Goal: Task Accomplishment & Management: Manage account settings

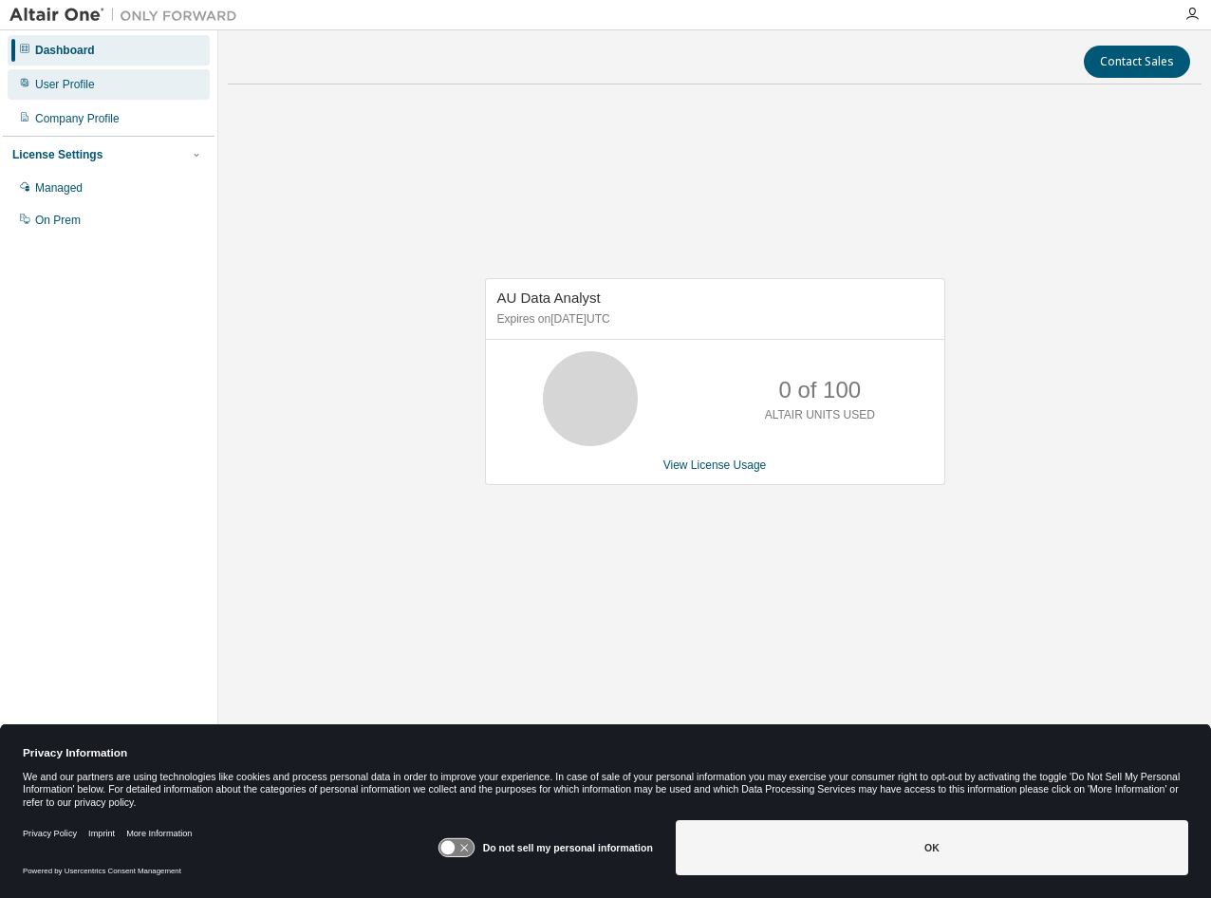
click at [109, 75] on div "User Profile" at bounding box center [109, 84] width 202 height 30
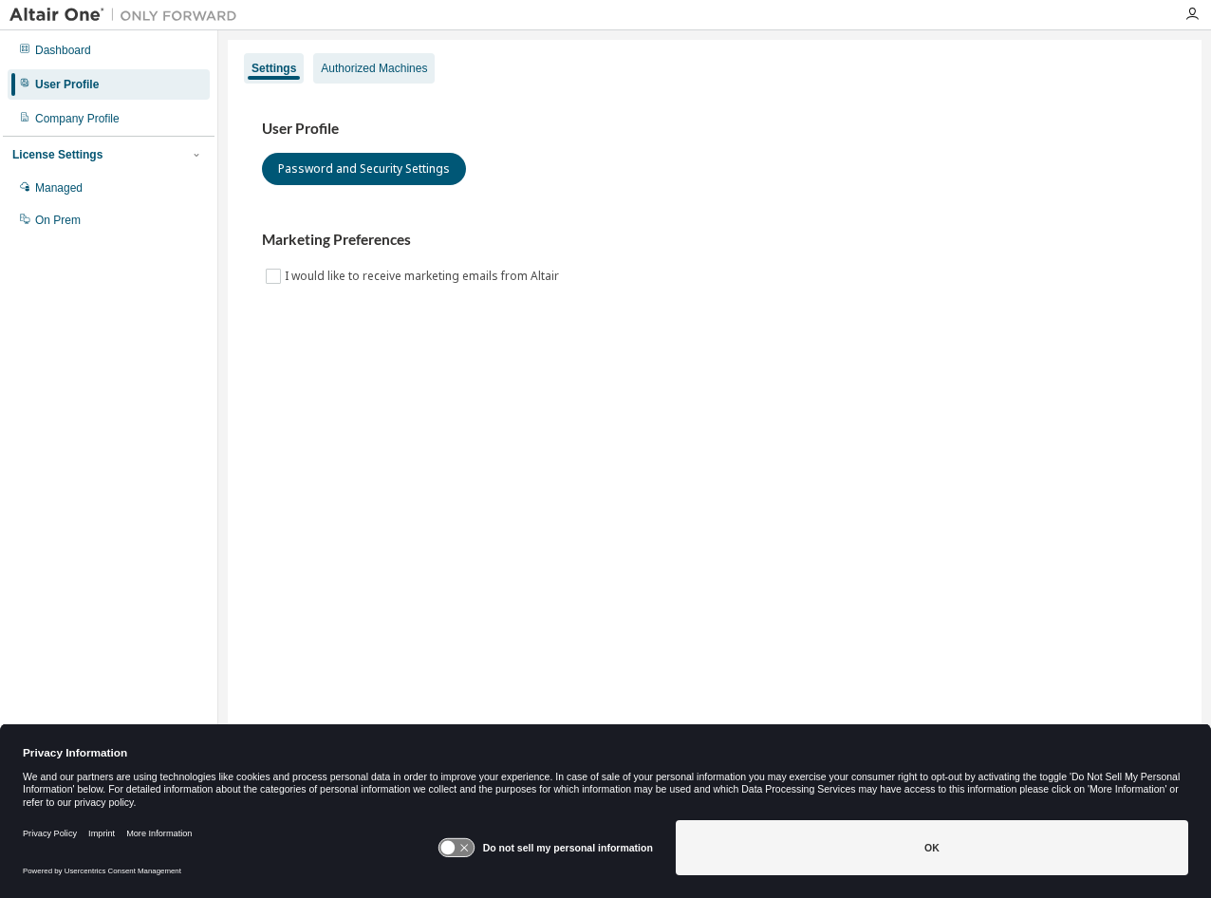
click at [408, 61] on div "Authorized Machines" at bounding box center [374, 68] width 106 height 15
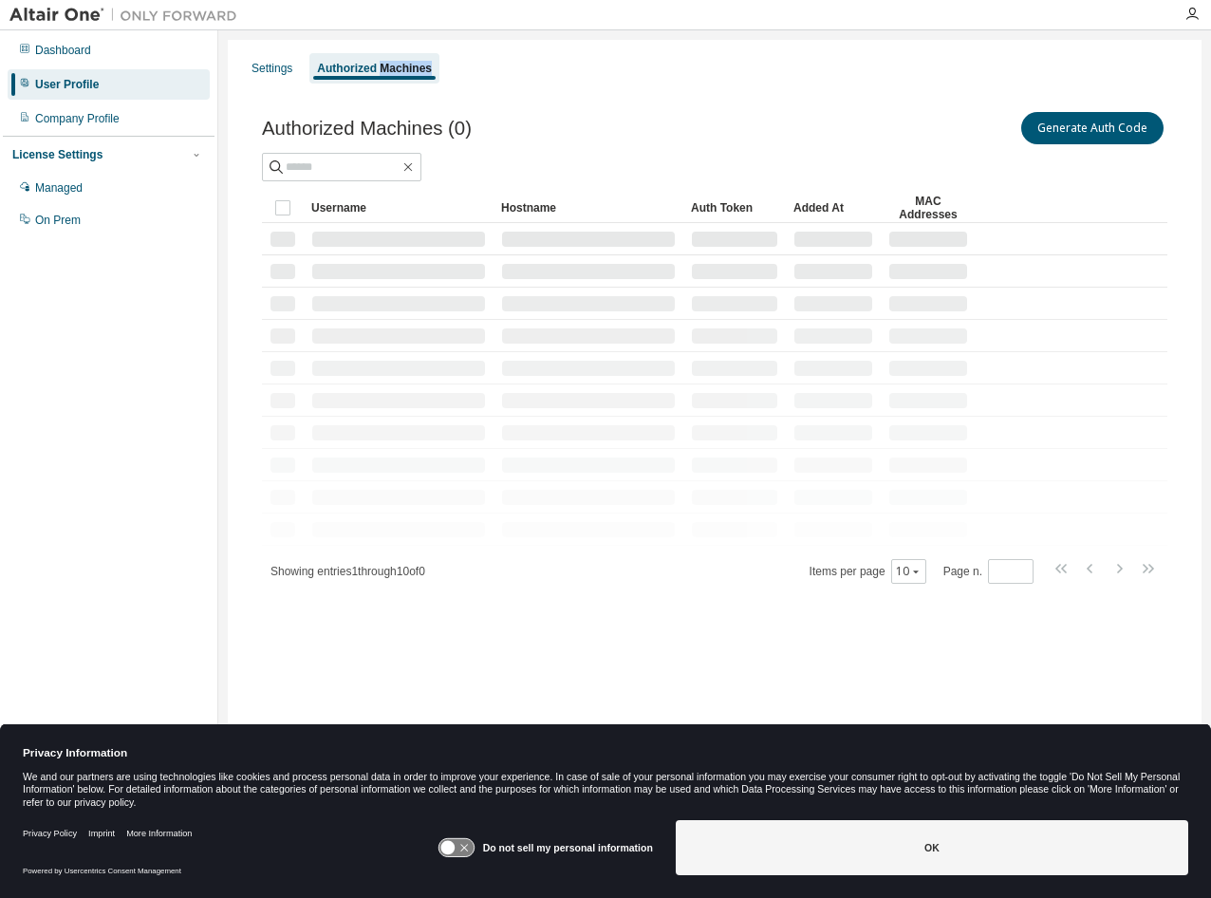
click at [408, 61] on div "Authorized Machines" at bounding box center [374, 68] width 115 height 15
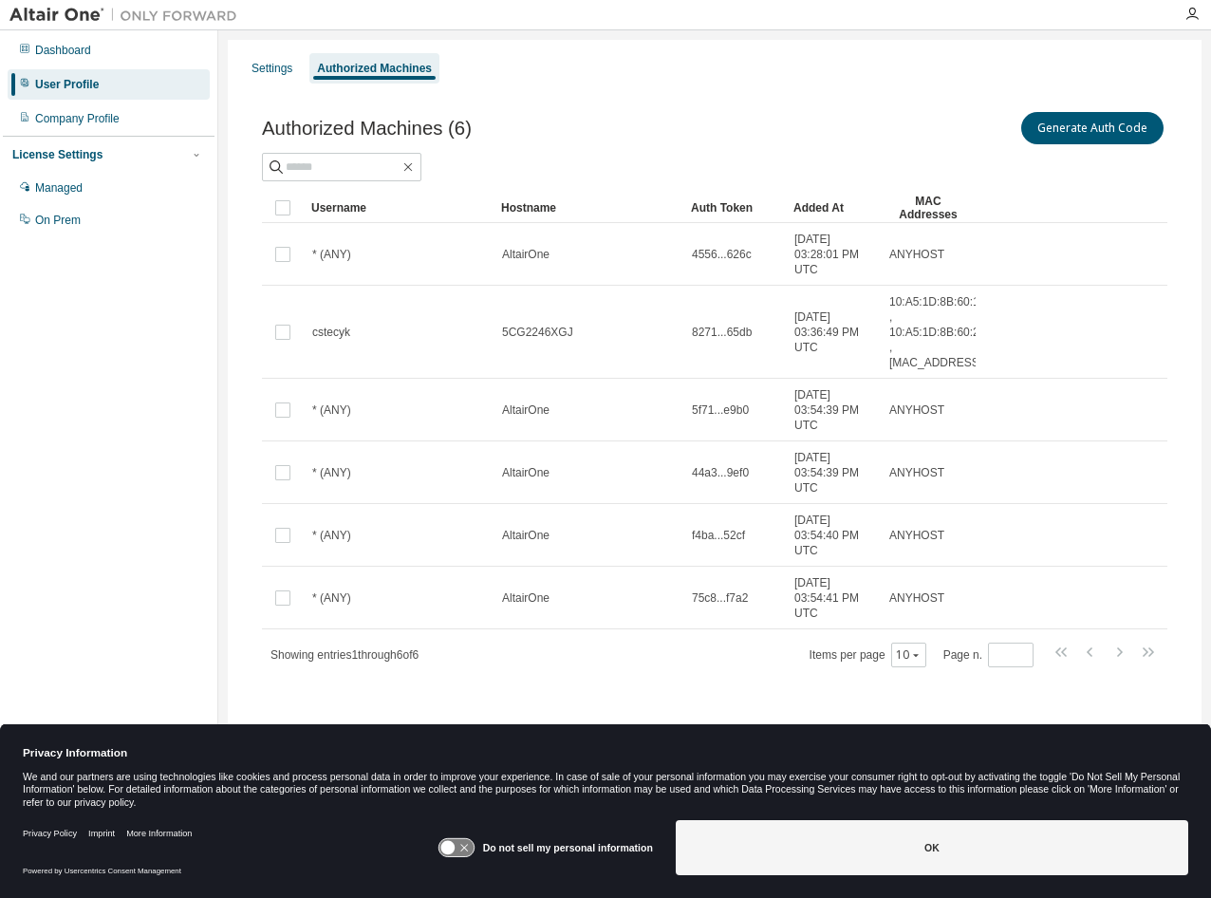
drag, startPoint x: 408, startPoint y: 60, endPoint x: 610, endPoint y: 92, distance: 203.8
click at [610, 92] on div "Authorized Machines (6) Generate Auth Code Clear Load Save Save As Field Operat…" at bounding box center [714, 401] width 951 height 632
click at [1092, 118] on button "Generate Auth Code" at bounding box center [1093, 128] width 142 height 32
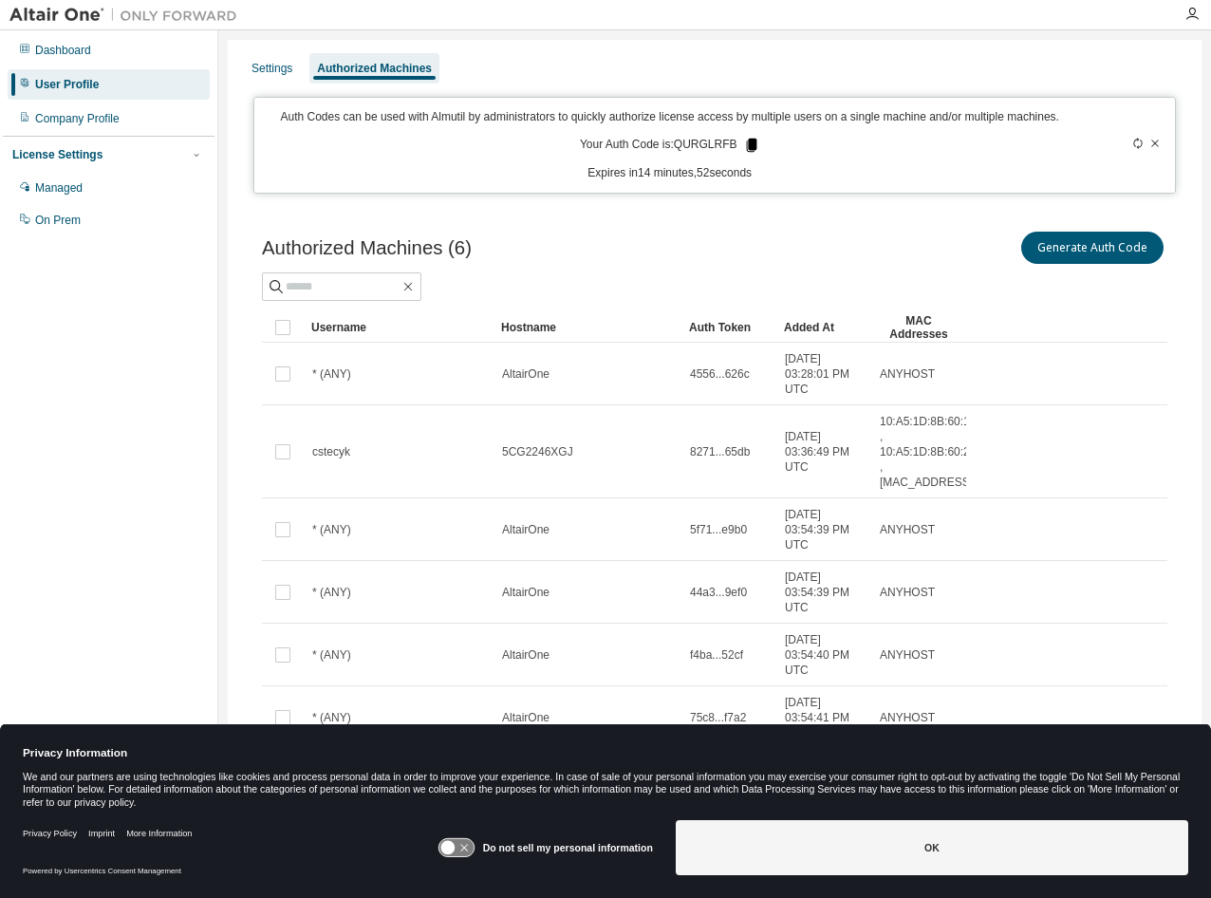
click at [753, 152] on icon at bounding box center [751, 145] width 10 height 13
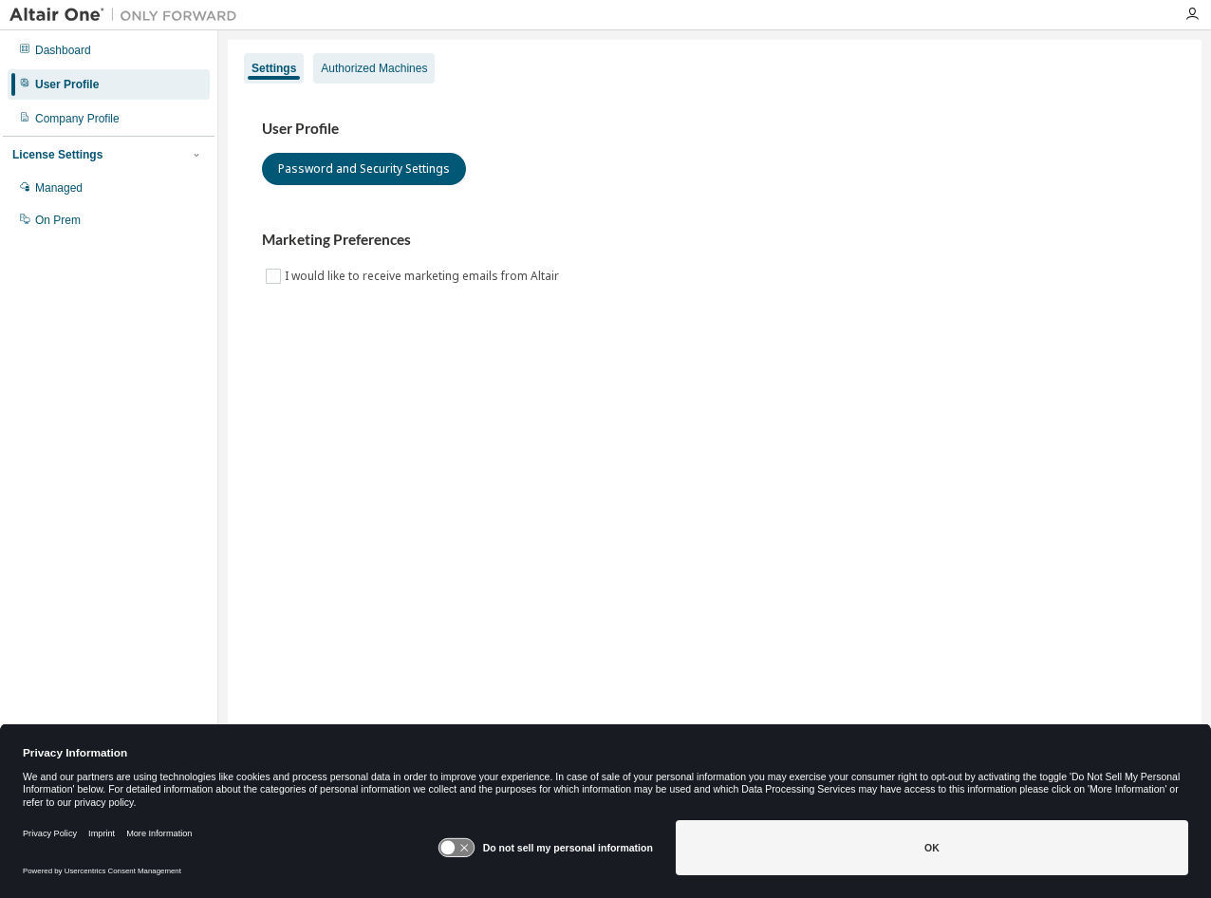
click at [403, 74] on div "Authorized Machines" at bounding box center [374, 68] width 106 height 15
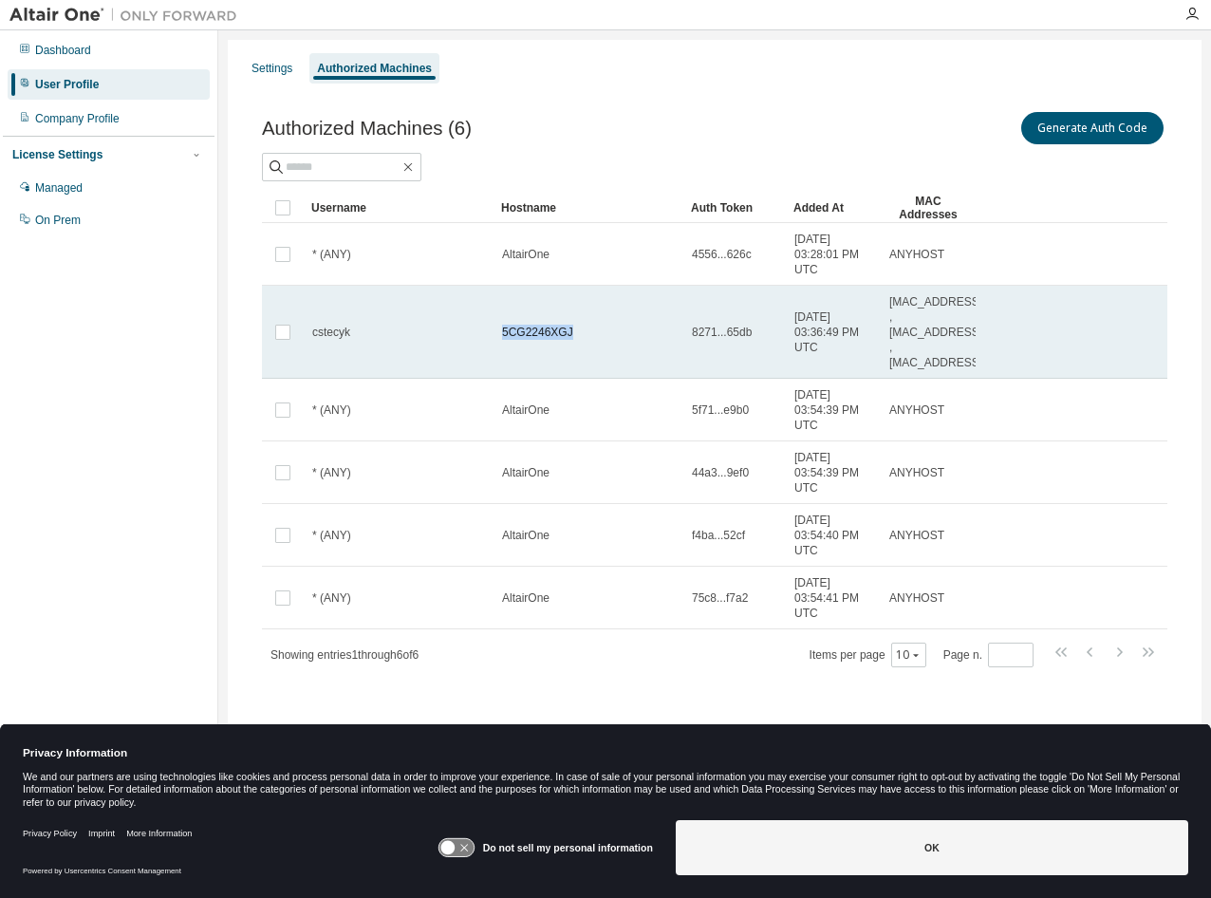
drag, startPoint x: 576, startPoint y: 329, endPoint x: 501, endPoint y: 330, distance: 75.0
click at [501, 330] on td "5CG2246XGJ" at bounding box center [589, 332] width 190 height 93
drag, startPoint x: 485, startPoint y: 331, endPoint x: 566, endPoint y: 333, distance: 80.7
click at [566, 333] on tr "cstecyk 5CG2246XGJ 8271...65db 2022-10-31 03:36:49 PM UTC 00:05:9A:3C:7A:00 , 1…" at bounding box center [715, 332] width 906 height 93
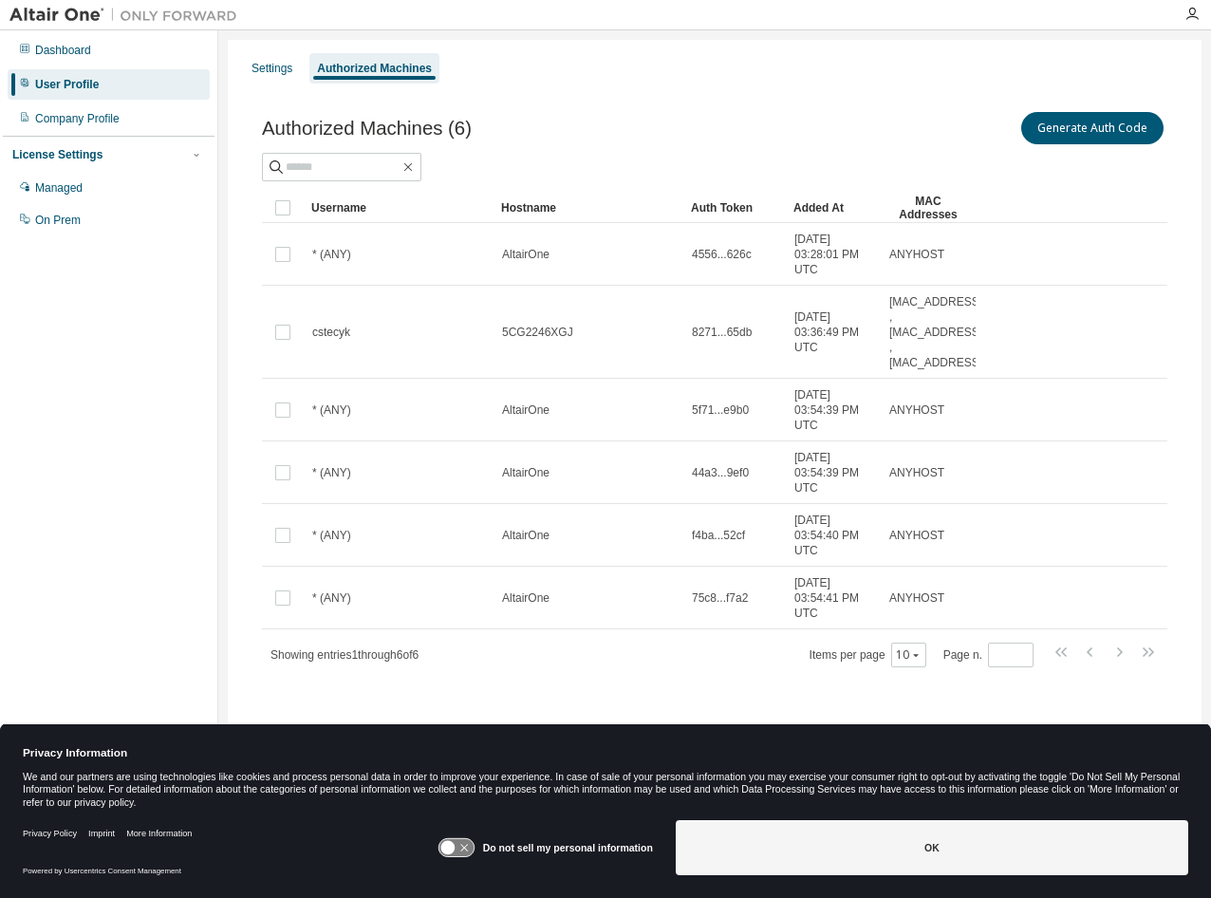
copy tr "5CG2246XGJ"
click at [566, 333] on span "5CG2246XGJ" at bounding box center [537, 332] width 71 height 15
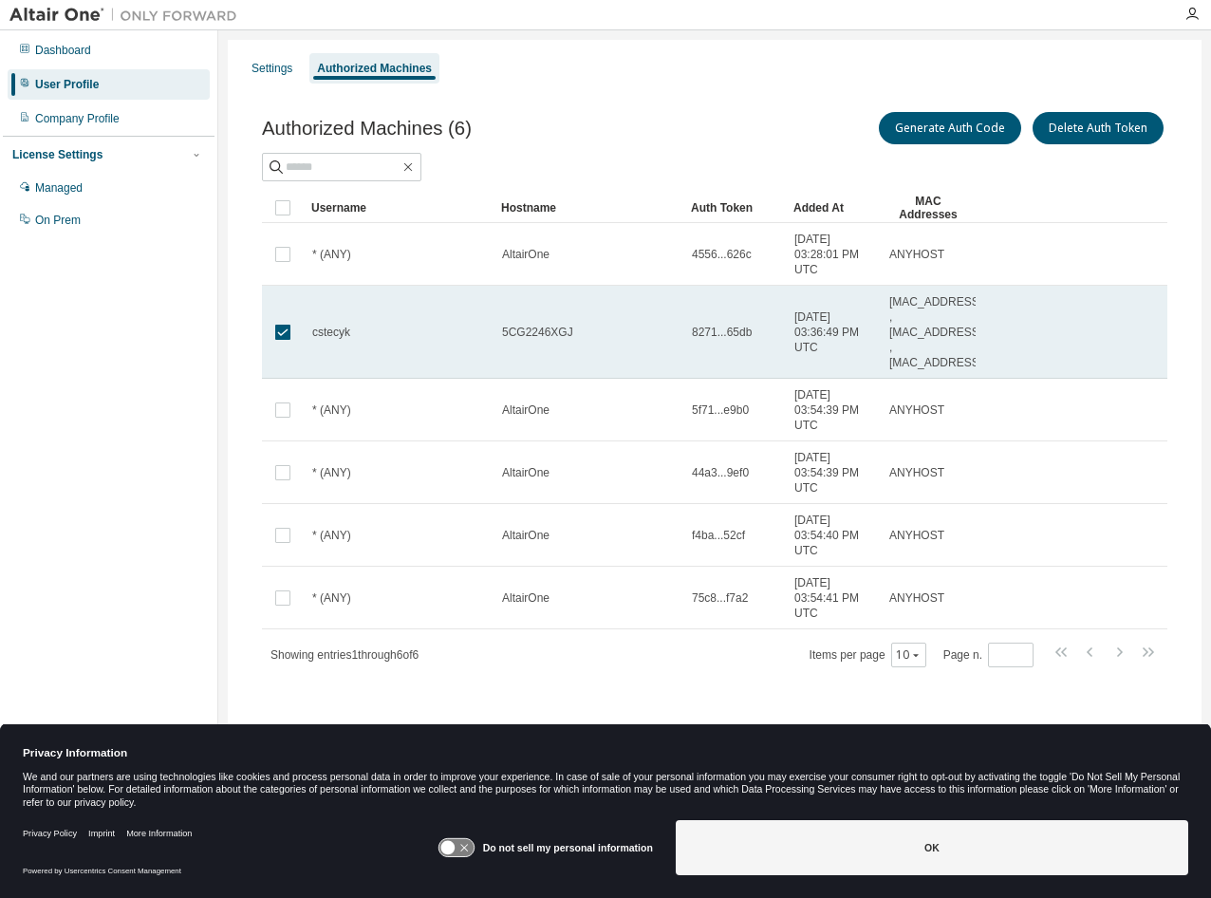
click at [556, 333] on span "5CG2246XGJ" at bounding box center [537, 332] width 71 height 15
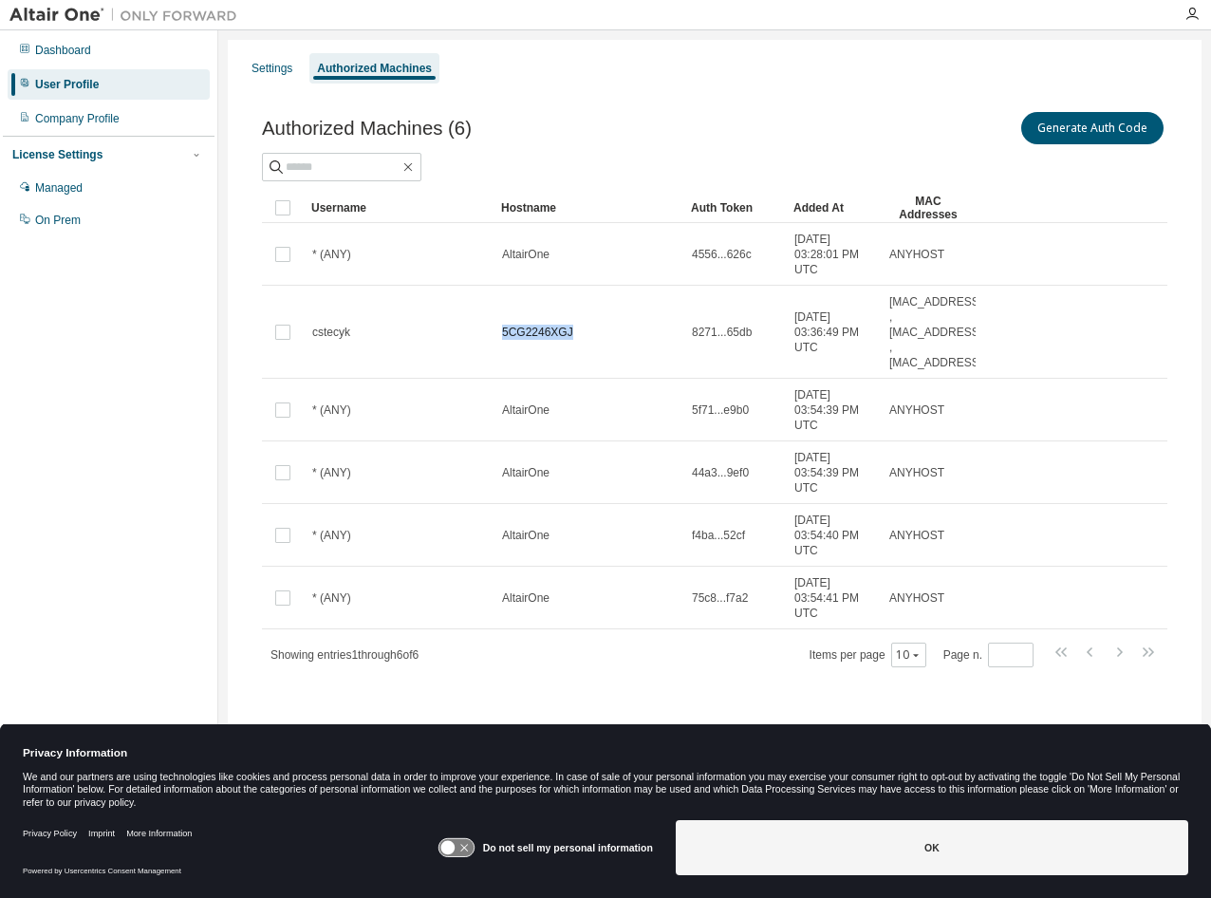
click at [556, 333] on span "5CG2246XGJ" at bounding box center [537, 332] width 71 height 15
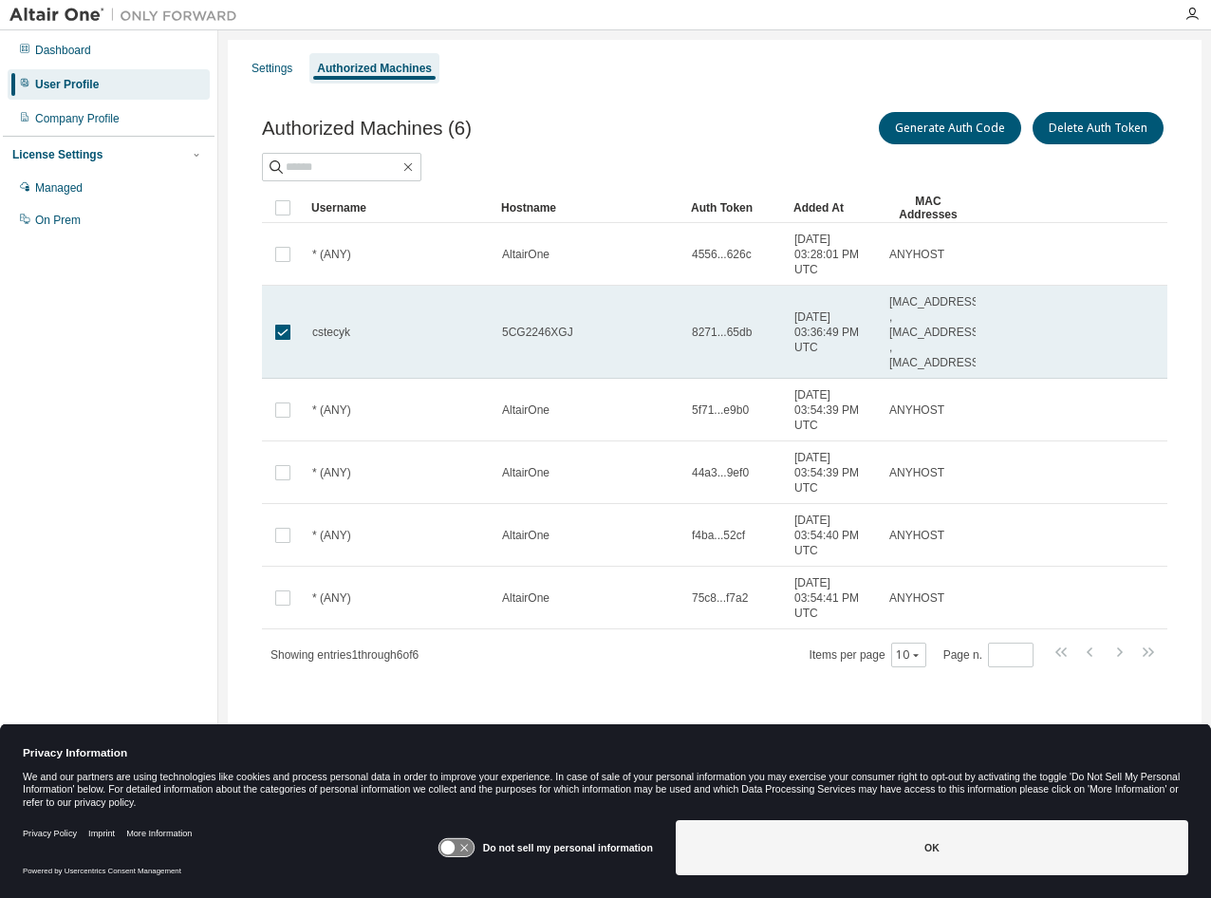
drag, startPoint x: 556, startPoint y: 333, endPoint x: 516, endPoint y: 338, distance: 41.1
click at [516, 338] on span "5CG2246XGJ" at bounding box center [537, 332] width 71 height 15
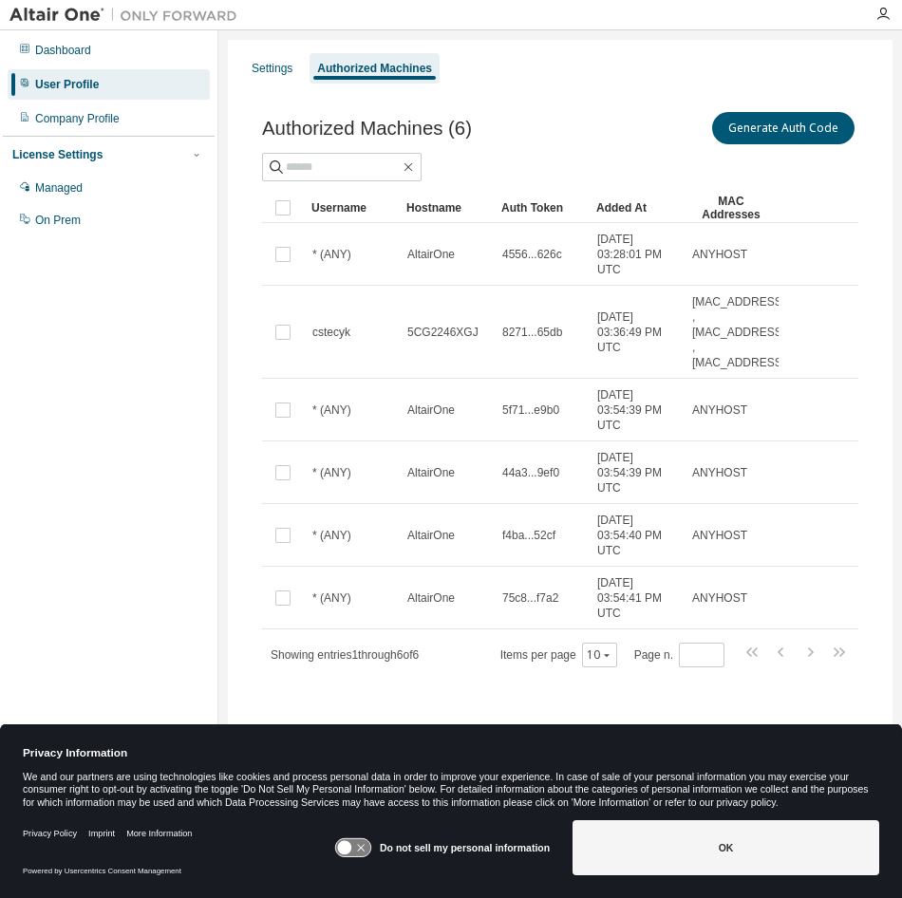
click at [639, 106] on div "Authorized Machines (6) Generate Auth Code Clear Load Save Save As Field Operat…" at bounding box center [560, 401] width 642 height 632
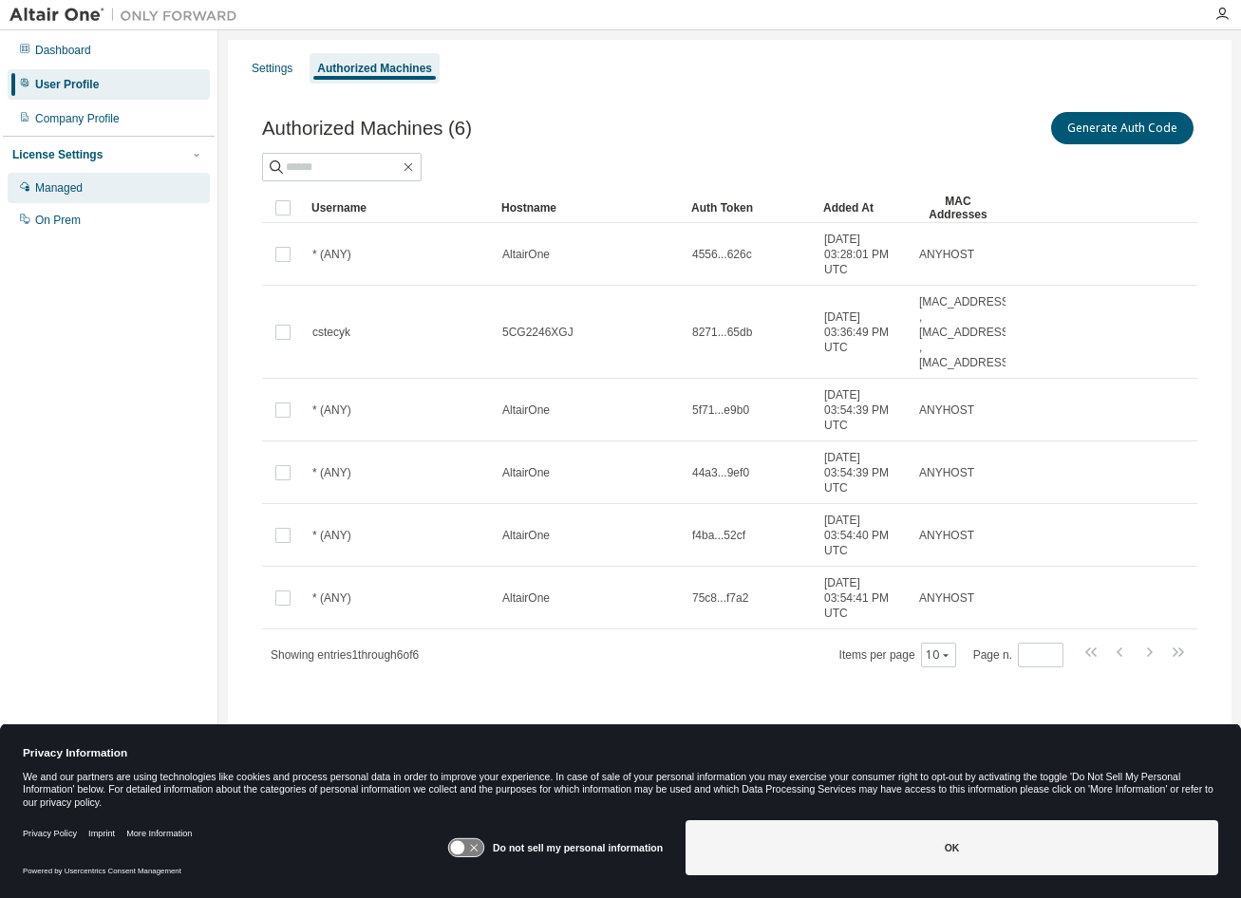
click at [89, 199] on div "Managed" at bounding box center [109, 188] width 202 height 30
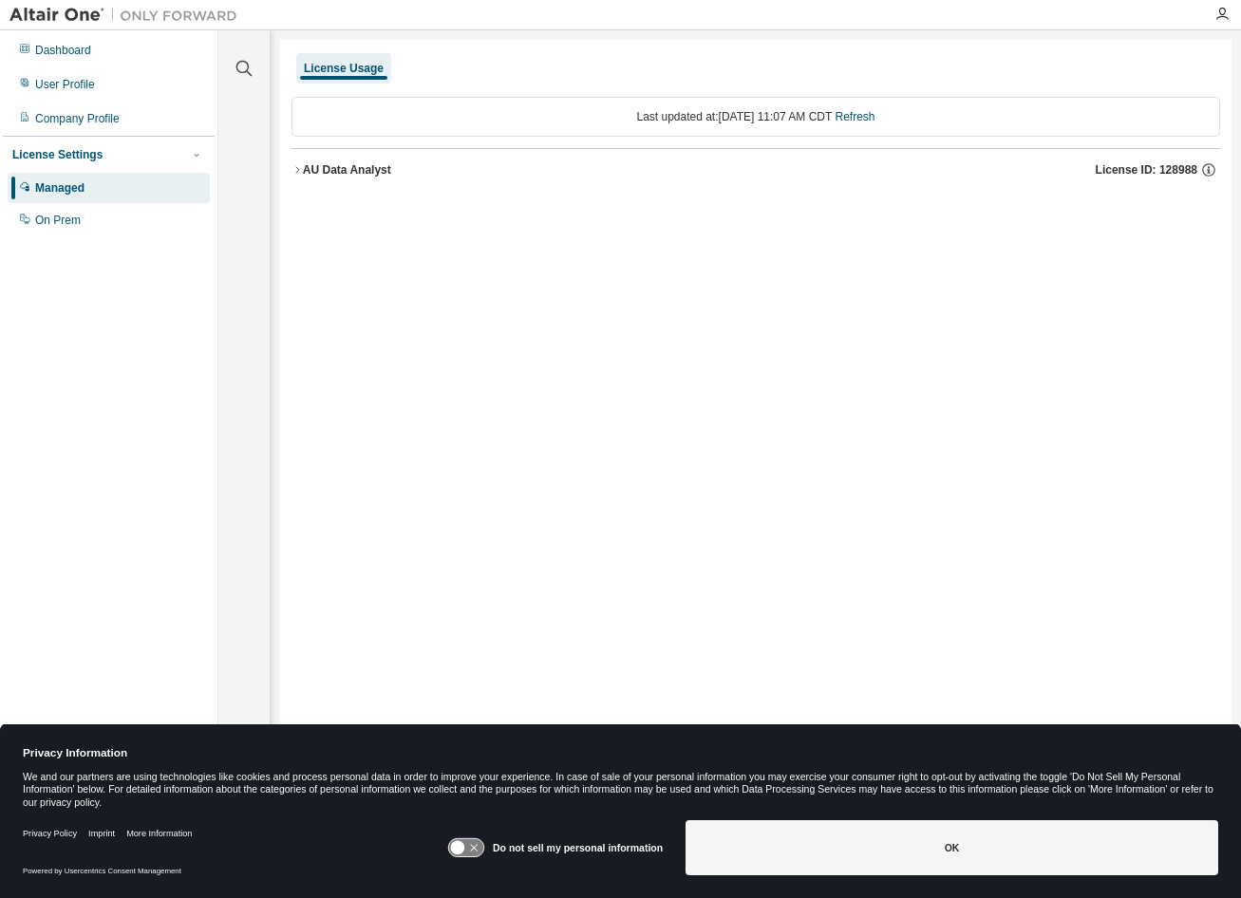
click at [296, 163] on button "AU Data Analyst License ID: 128988" at bounding box center [755, 170] width 928 height 42
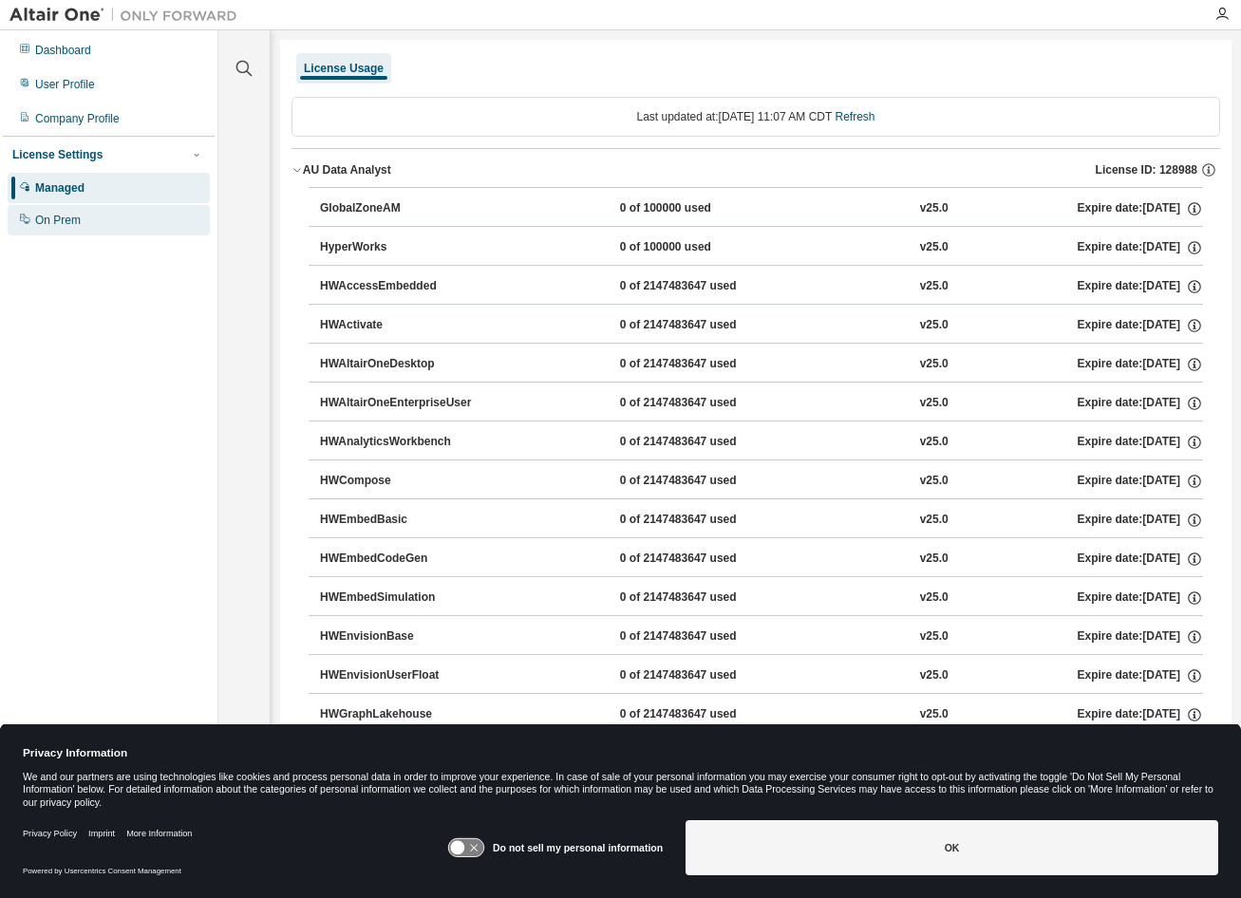
click at [86, 226] on div "On Prem" at bounding box center [109, 220] width 202 height 30
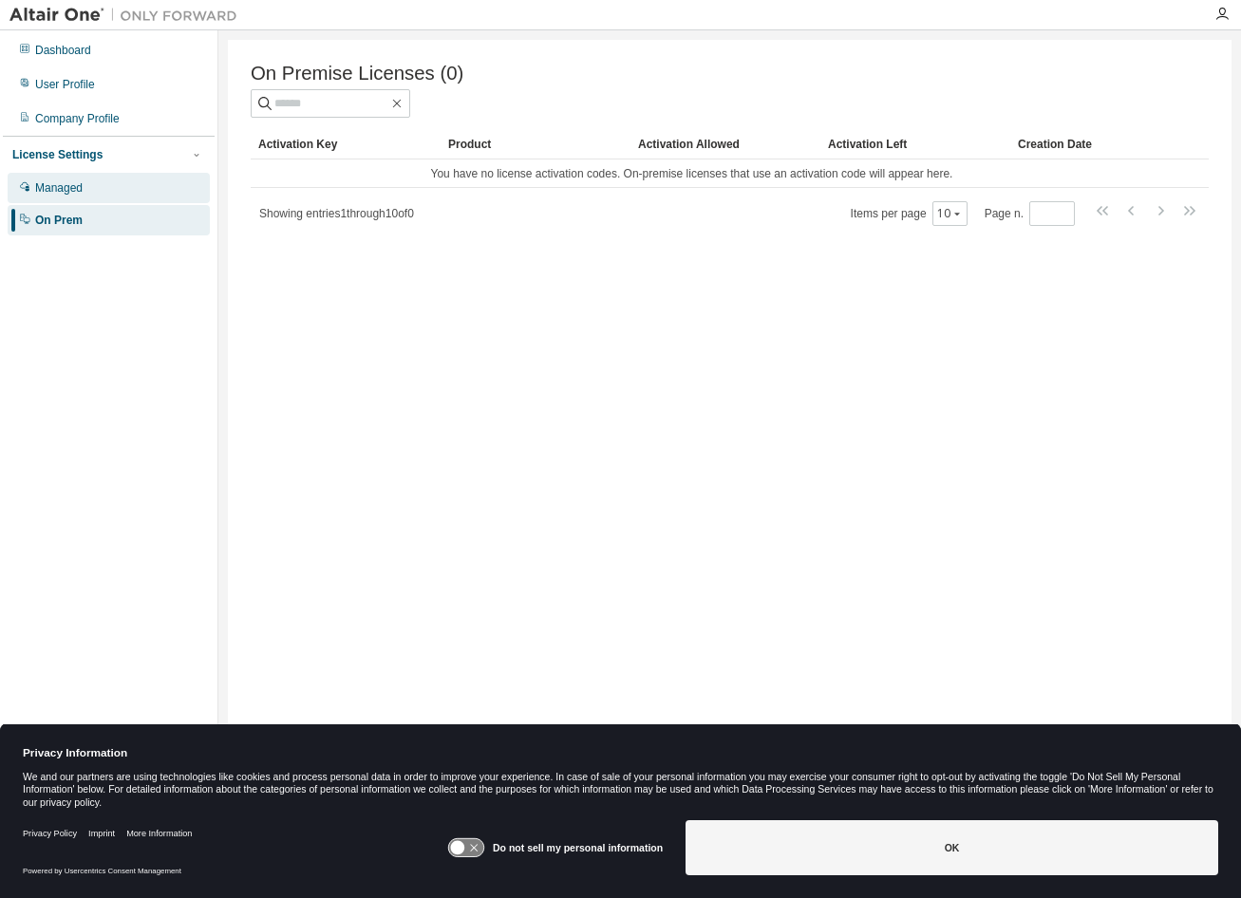
click at [141, 189] on div "Managed" at bounding box center [109, 188] width 202 height 30
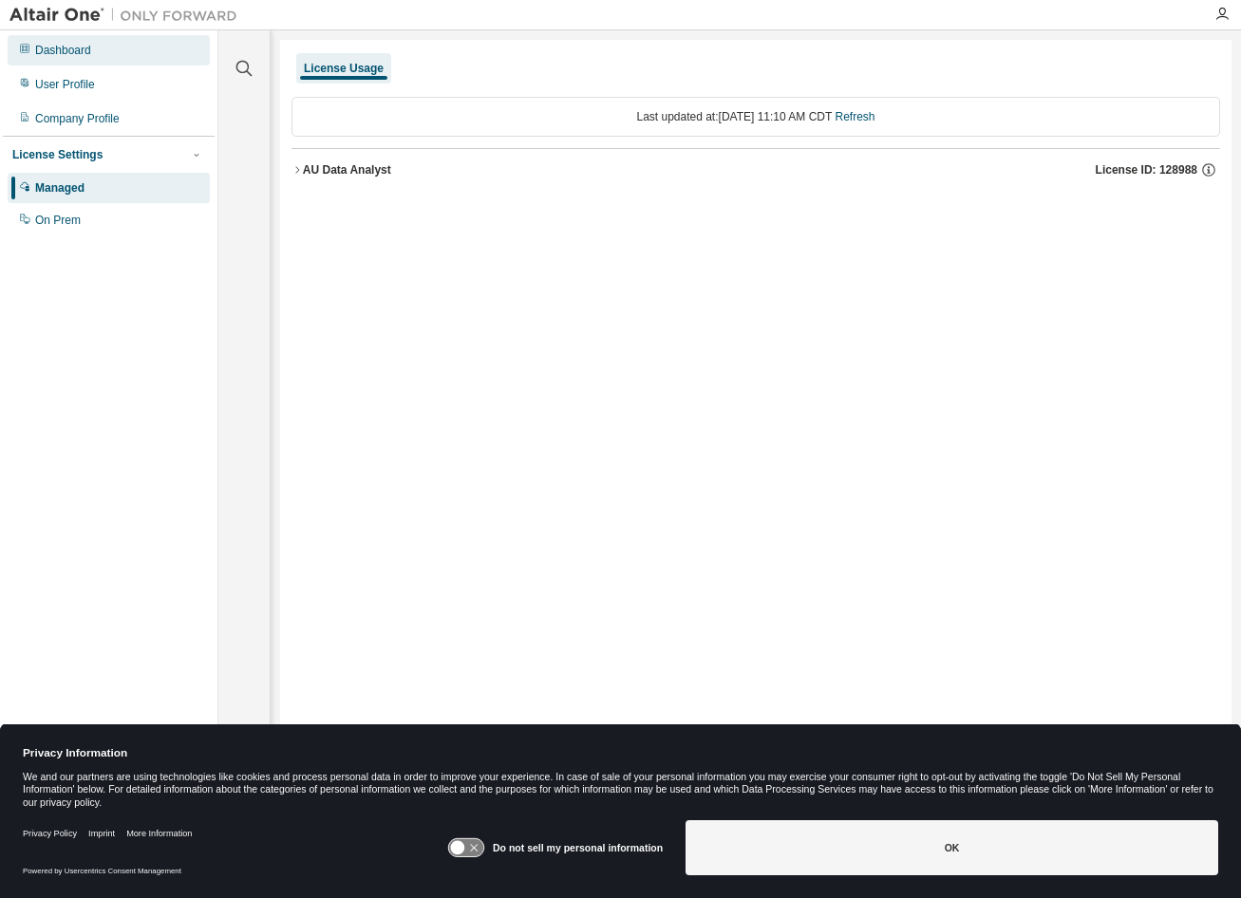
click at [94, 62] on div "Dashboard" at bounding box center [109, 50] width 202 height 30
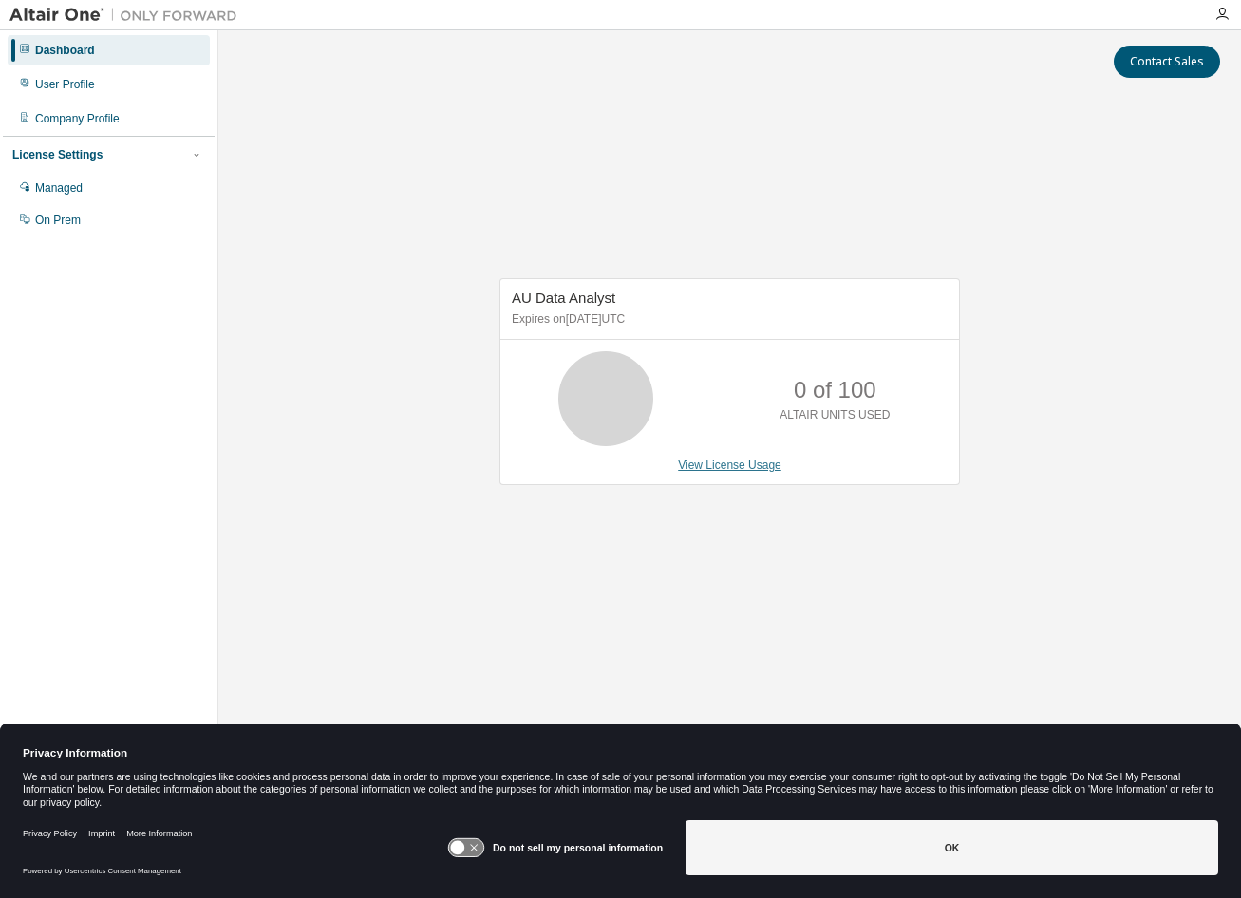
click at [726, 462] on link "View License Usage" at bounding box center [729, 465] width 103 height 13
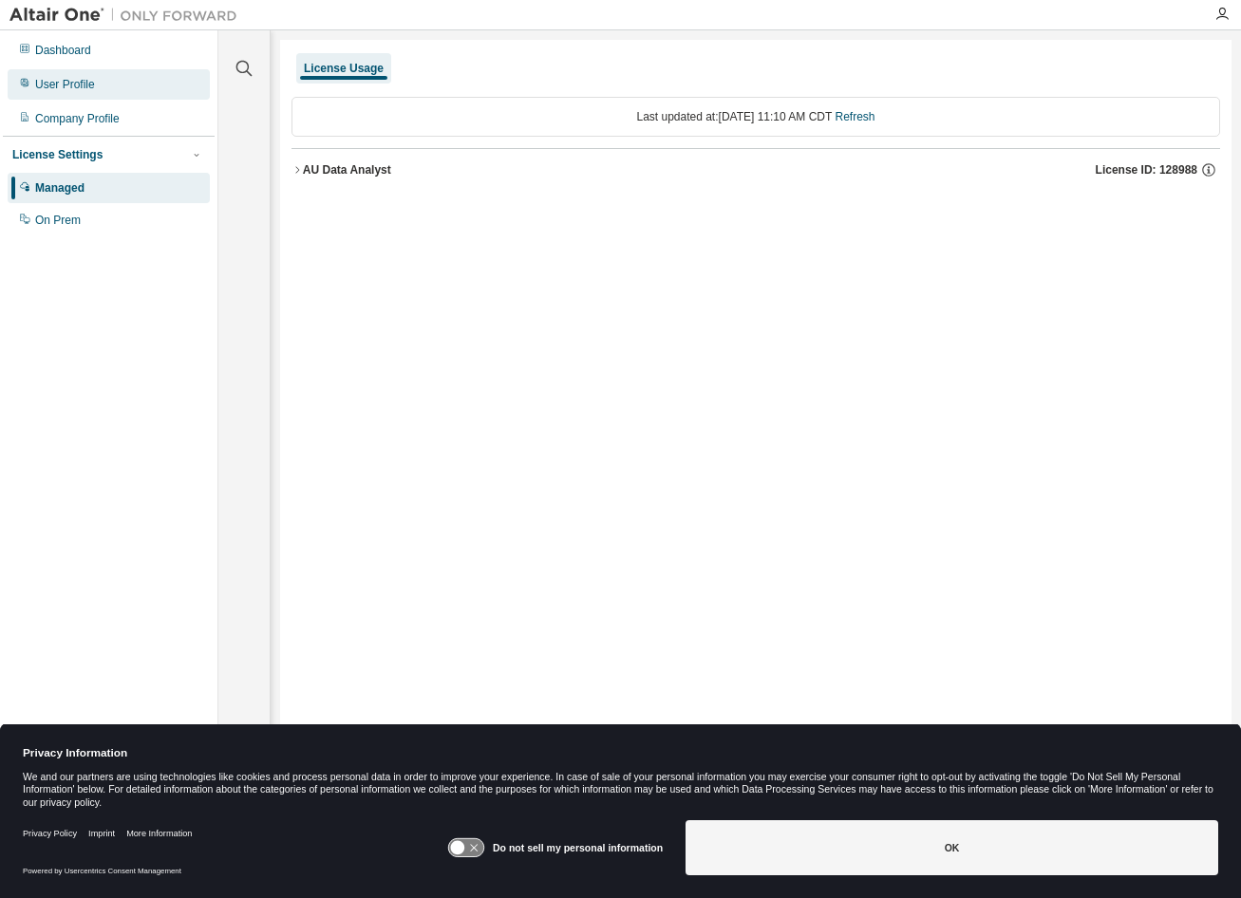
click at [65, 85] on div "User Profile" at bounding box center [65, 84] width 60 height 15
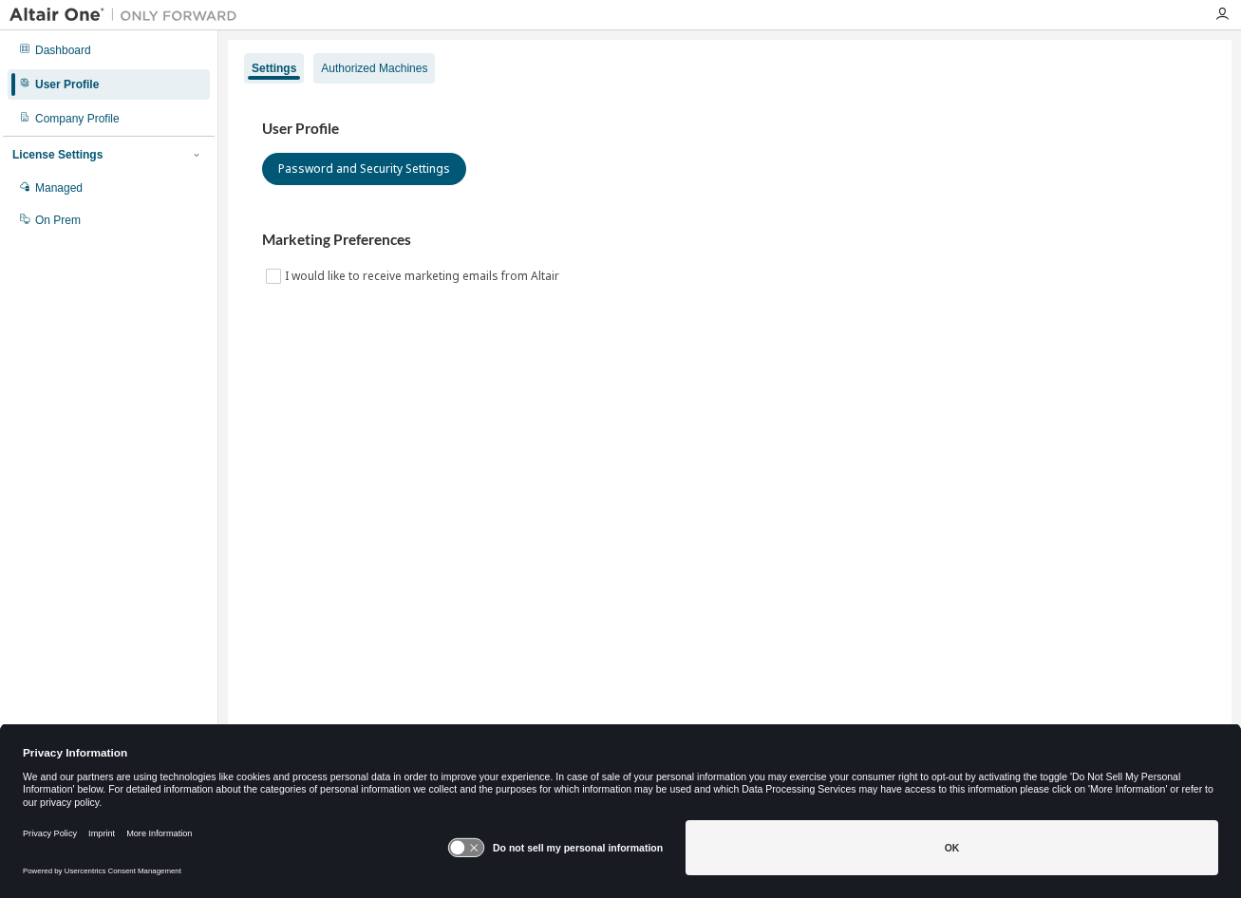
click at [363, 63] on div "Authorized Machines" at bounding box center [374, 68] width 106 height 15
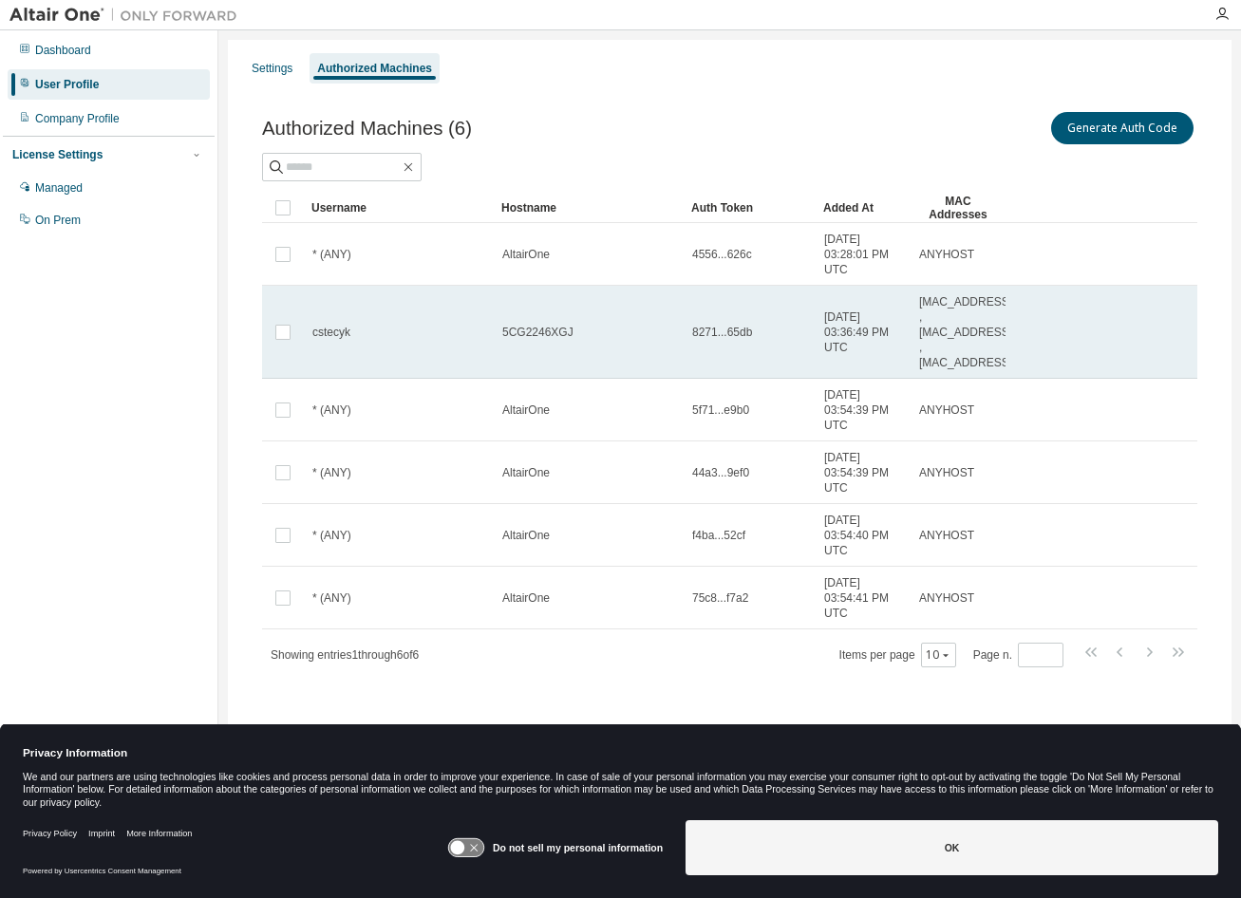
click at [323, 354] on td "cstecyk" at bounding box center [399, 332] width 190 height 93
